Goal: Task Accomplishment & Management: Use online tool/utility

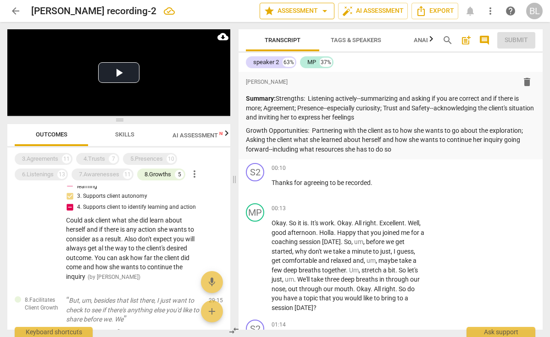
click at [326, 12] on span "arrow_drop_down" at bounding box center [324, 11] width 11 height 11
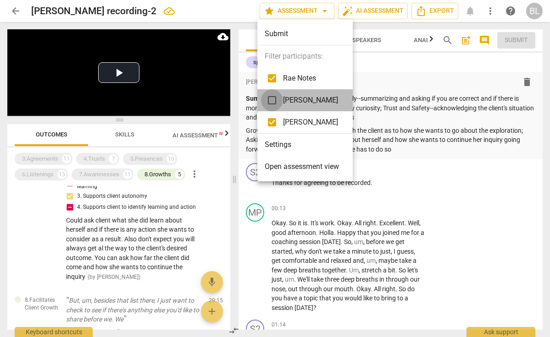
click at [275, 99] on input "checkbox" at bounding box center [272, 100] width 22 height 22
checkbox input "true"
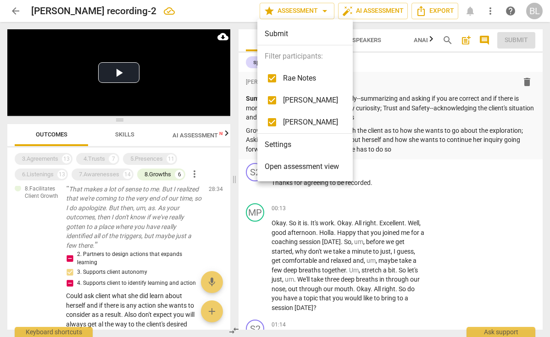
click at [506, 186] on div at bounding box center [275, 168] width 550 height 337
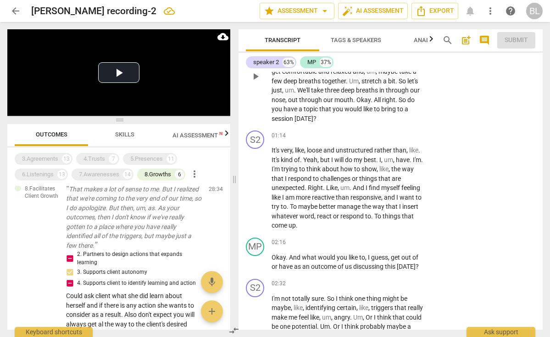
scroll to position [190, 0]
click at [63, 134] on span "Outcomes" at bounding box center [52, 134] width 32 height 7
click at [194, 174] on span "more_vert" at bounding box center [194, 174] width 11 height 11
click at [208, 176] on li "Uncheck all" at bounding box center [216, 174] width 52 height 22
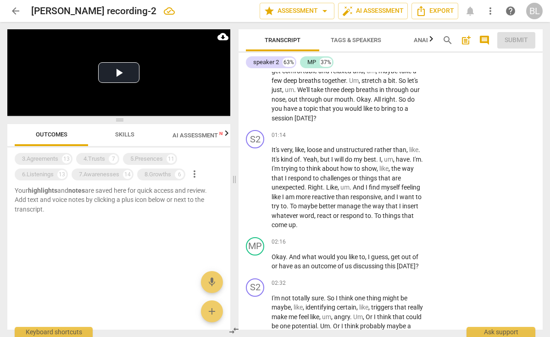
scroll to position [0, 0]
click at [57, 133] on span "Outcomes" at bounding box center [52, 134] width 32 height 7
click at [193, 171] on span "more_vert" at bounding box center [194, 174] width 11 height 11
click at [209, 173] on li "Uncheck all" at bounding box center [216, 174] width 52 height 22
click at [50, 160] on div "3.Agreements" at bounding box center [40, 158] width 36 height 9
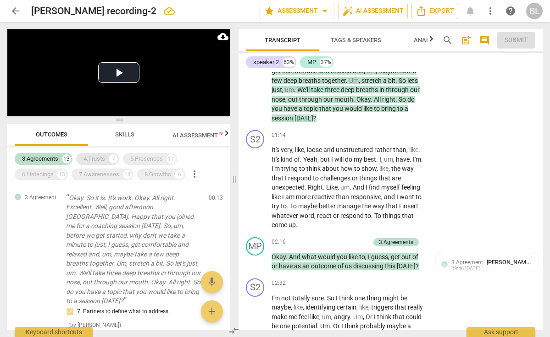
click at [89, 157] on div "4.Trusts" at bounding box center [94, 158] width 22 height 9
click at [146, 154] on div "5.Presences" at bounding box center [146, 158] width 33 height 9
click at [151, 169] on div "8.Growths 6" at bounding box center [161, 175] width 48 height 12
click at [104, 176] on div "7.Awarenesses" at bounding box center [99, 174] width 40 height 9
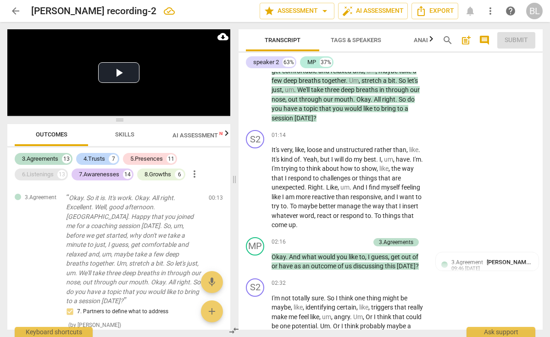
click at [46, 173] on div "6.Listenings" at bounding box center [38, 174] width 32 height 9
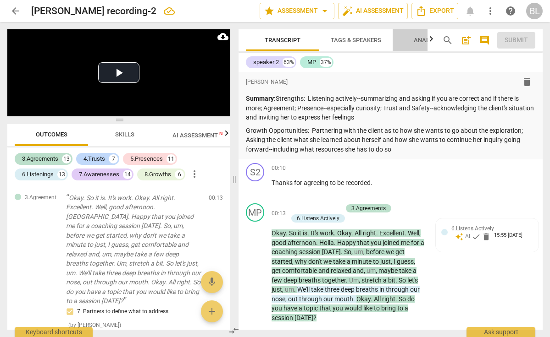
click at [418, 38] on span "Analytics" at bounding box center [428, 40] width 31 height 7
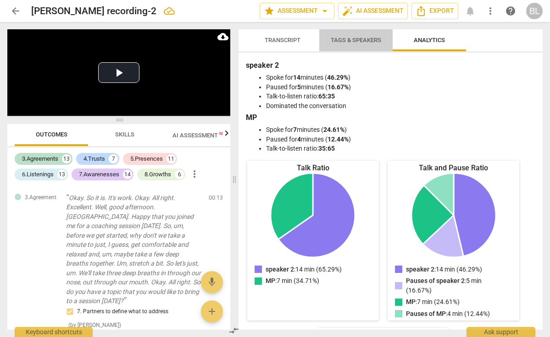
click at [359, 41] on span "Tags & Speakers" at bounding box center [355, 40] width 50 height 7
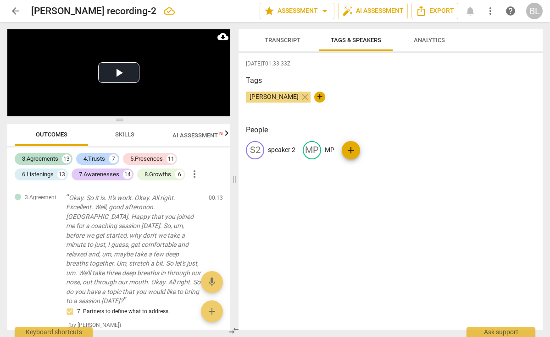
click at [285, 42] on span "Transcript" at bounding box center [282, 40] width 36 height 7
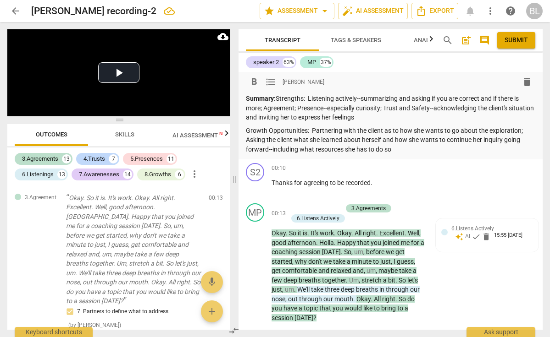
click at [402, 150] on p "Growth Opportunities: Partnering with the client as to how she wants to go abou…" at bounding box center [390, 140] width 289 height 28
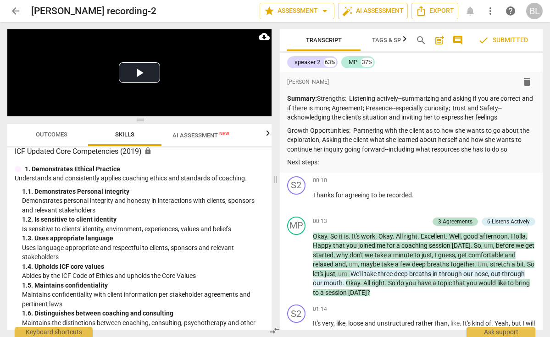
scroll to position [8, 0]
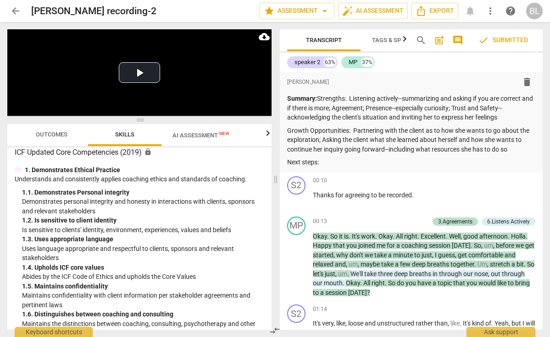
click at [59, 137] on span "Outcomes" at bounding box center [52, 134] width 32 height 7
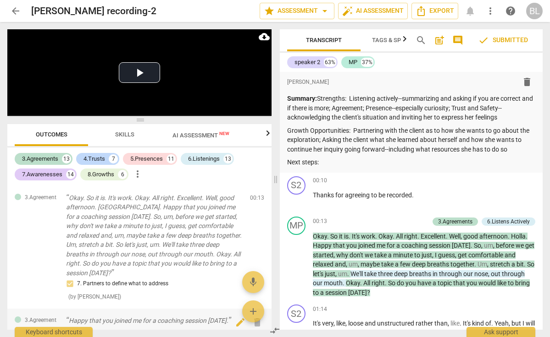
scroll to position [0, 0]
